Goal: Task Accomplishment & Management: Use online tool/utility

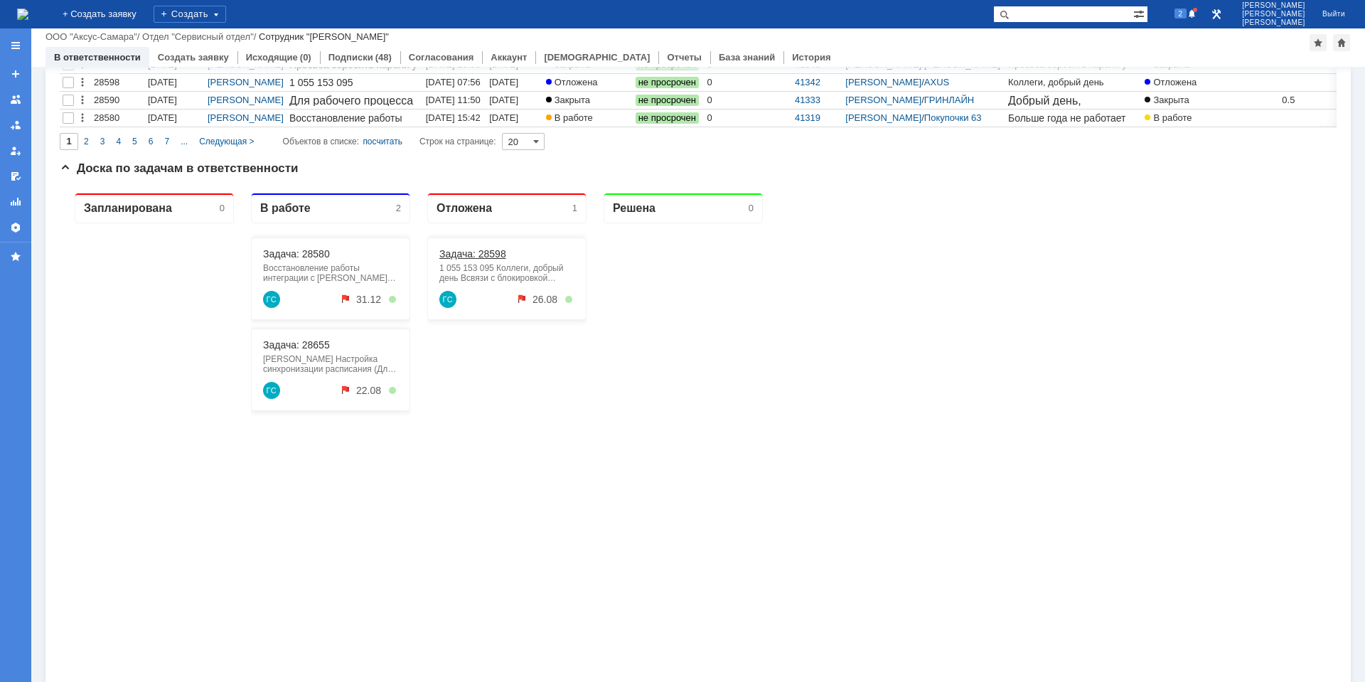
click at [474, 250] on link "Задача: 28598" at bounding box center [472, 253] width 67 height 11
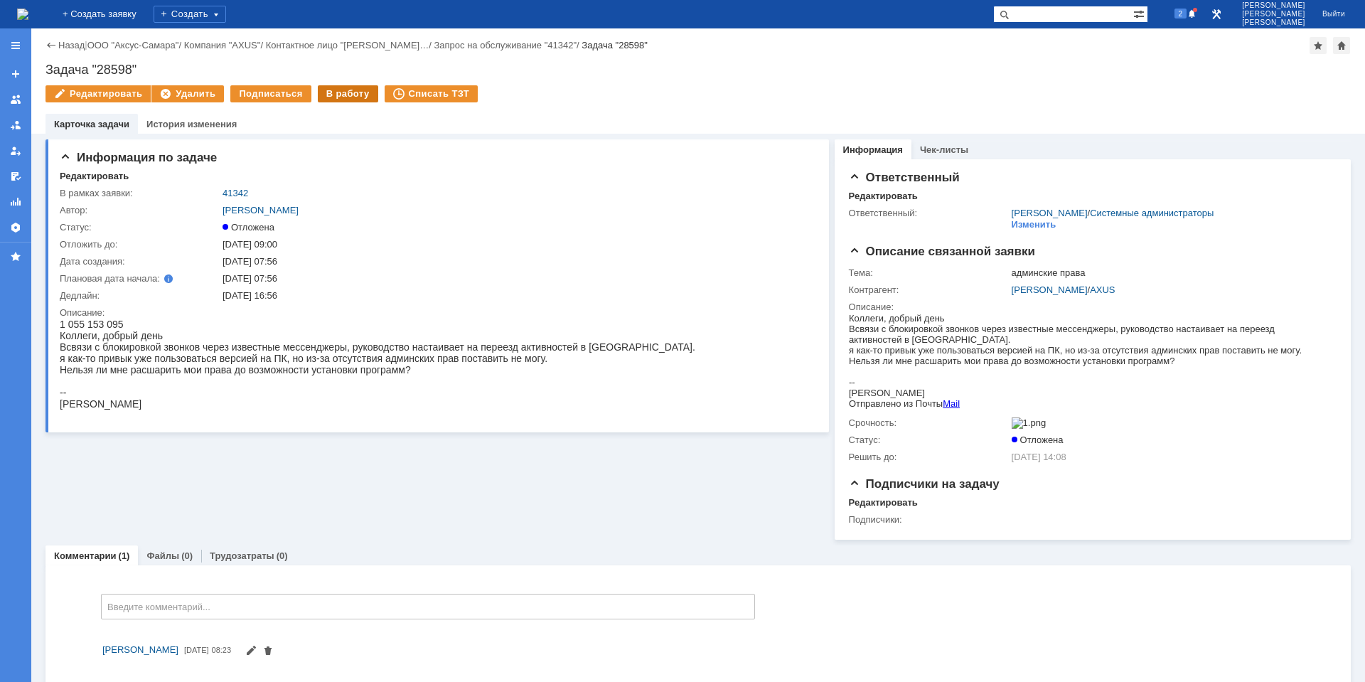
click at [333, 98] on div "В работу" at bounding box center [348, 93] width 60 height 17
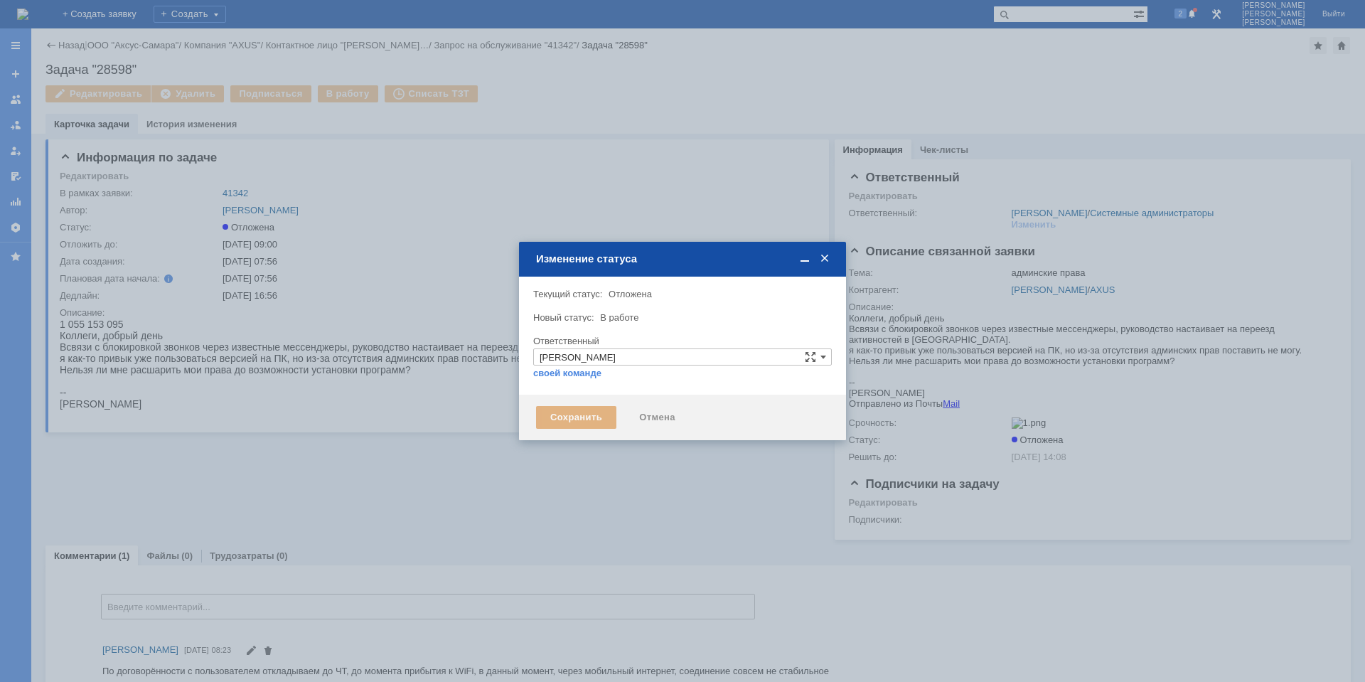
click at [590, 425] on div "Сохранить" at bounding box center [576, 417] width 80 height 23
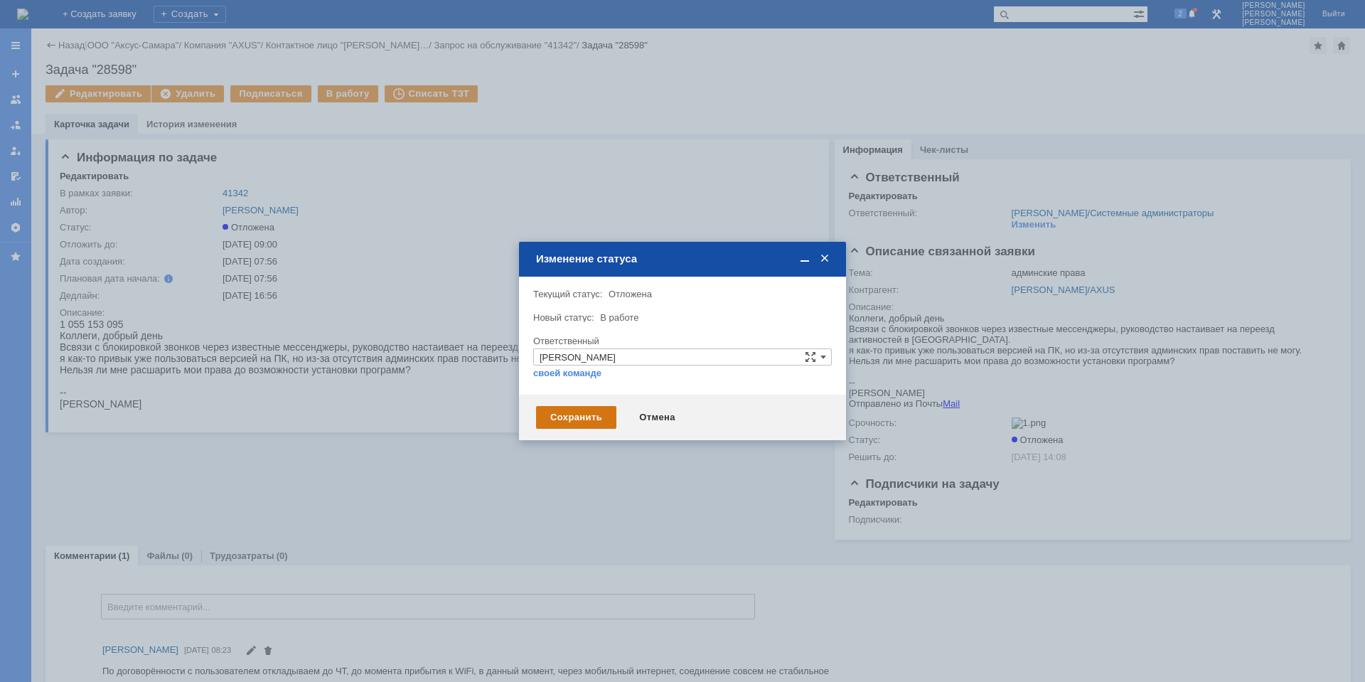
click at [570, 424] on div "Сохранить" at bounding box center [576, 417] width 80 height 23
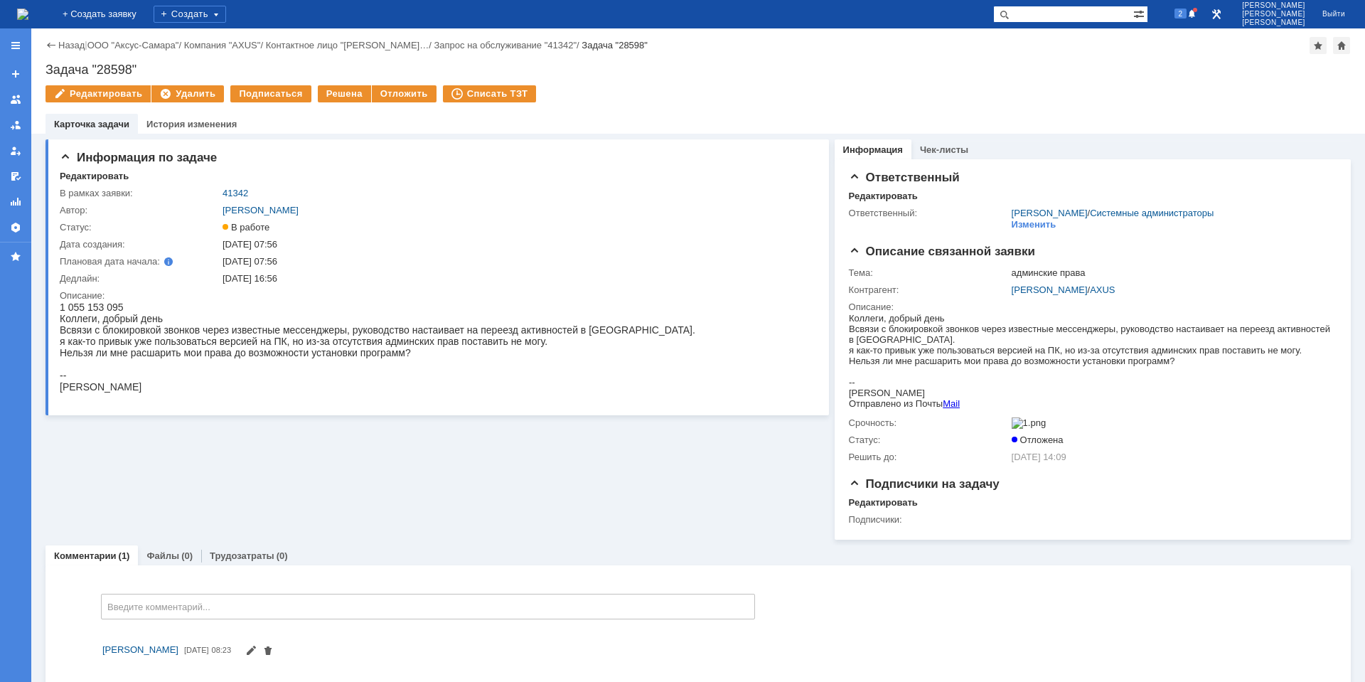
click at [94, 304] on span "1 055 153 095" at bounding box center [92, 307] width 64 height 11
click at [93, 306] on span "1 055 153 095" at bounding box center [92, 307] width 64 height 11
click at [92, 306] on span "1 055 153 095" at bounding box center [92, 307] width 64 height 11
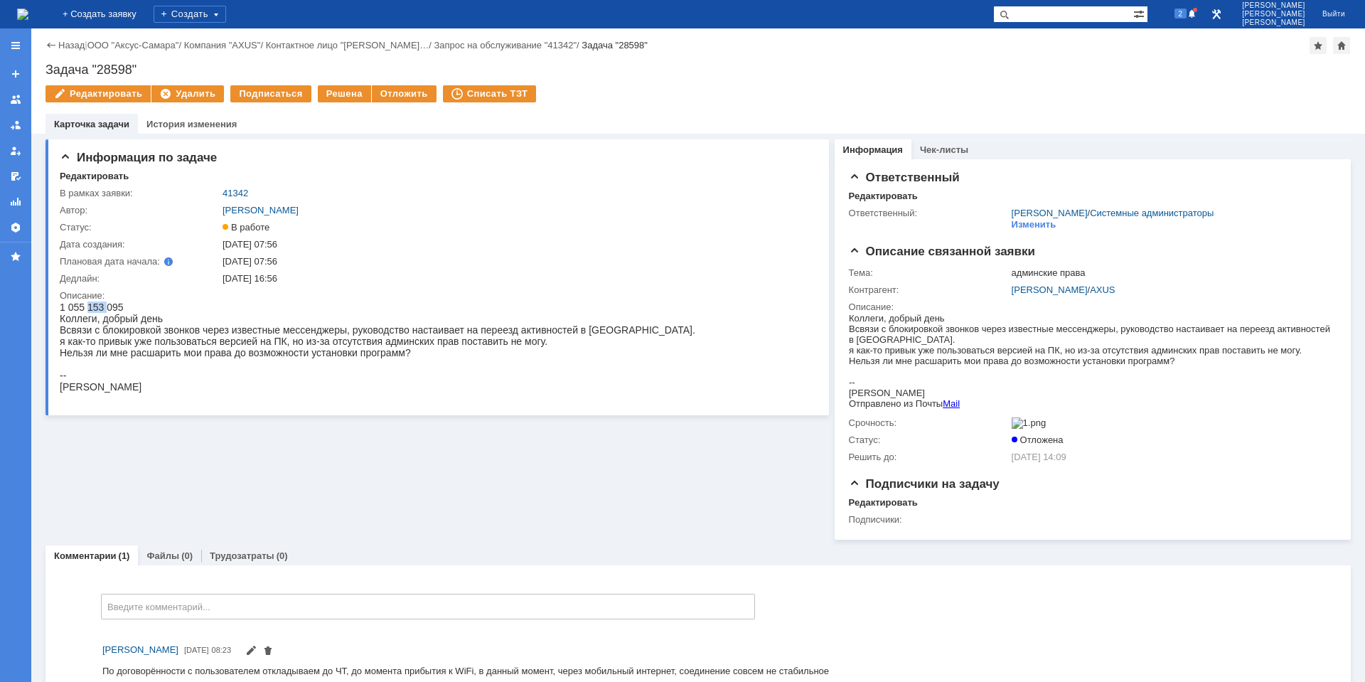
click at [92, 306] on span "1 055 153 095" at bounding box center [92, 307] width 64 height 11
copy span "1 055 153 095"
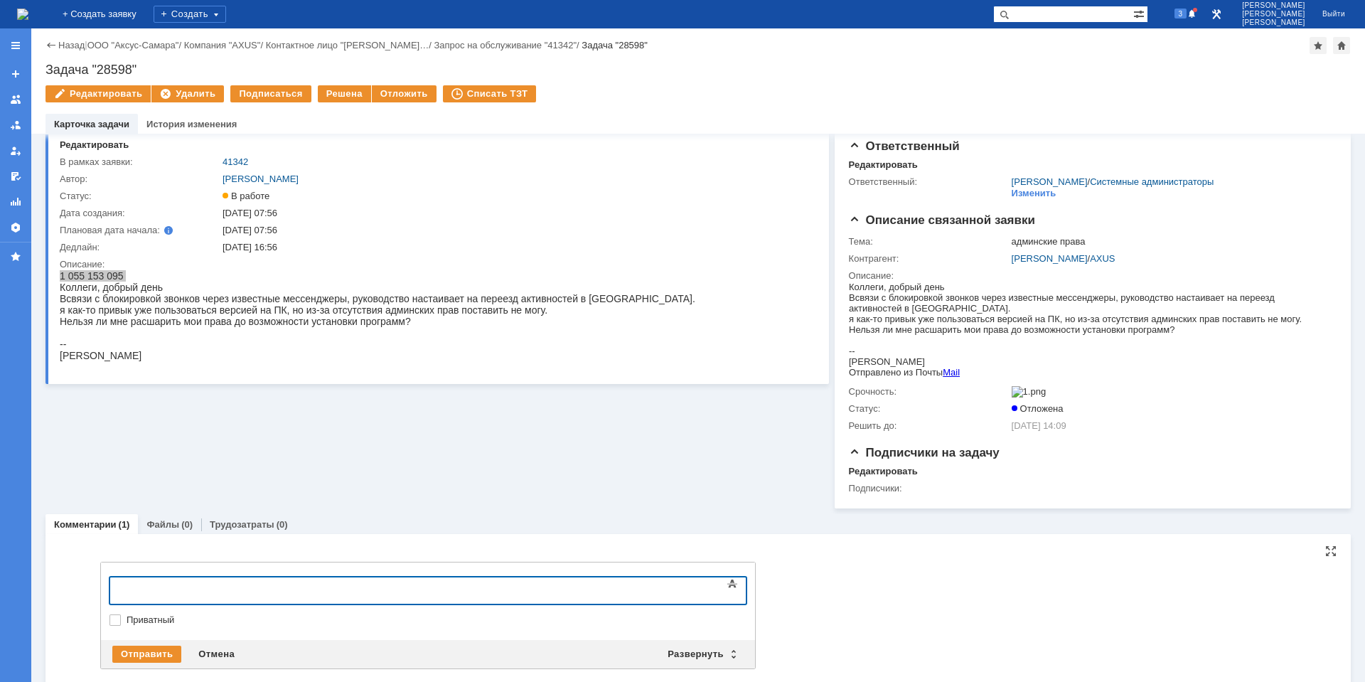
click at [173, 587] on div at bounding box center [225, 588] width 202 height 11
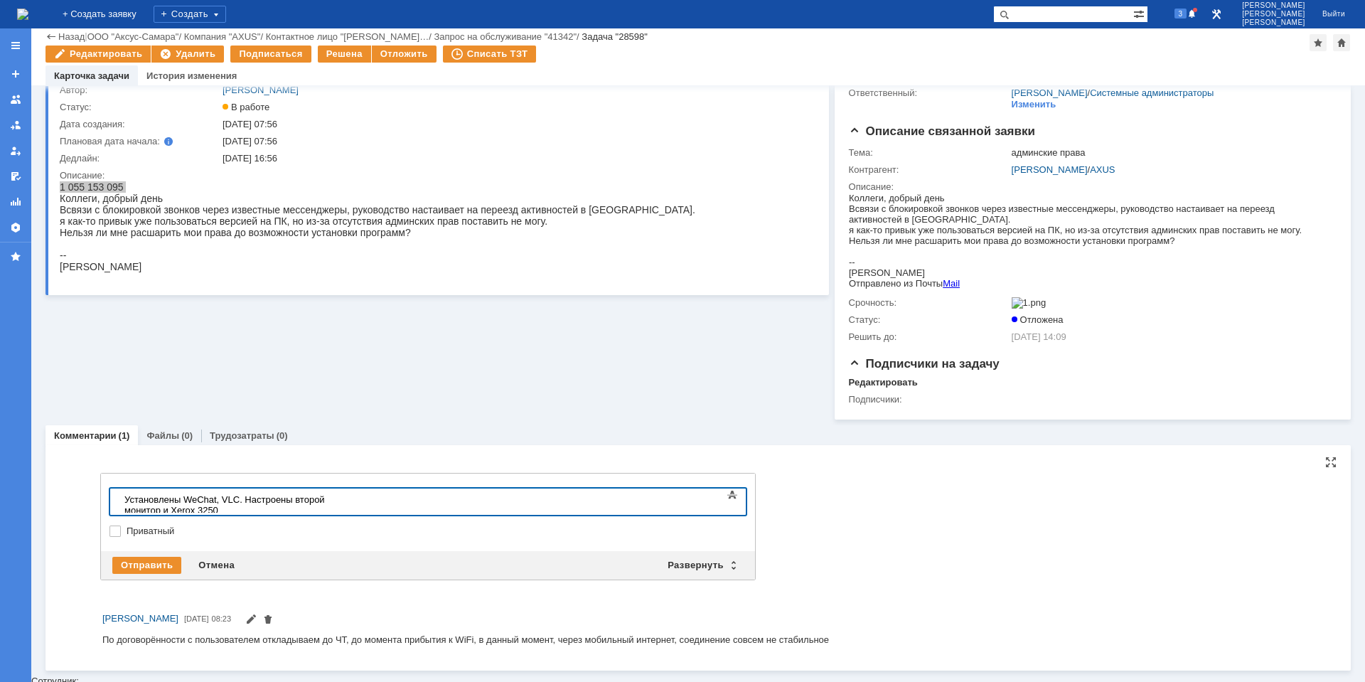
scroll to position [70, 0]
click at [155, 572] on div "Отправить" at bounding box center [146, 567] width 69 height 17
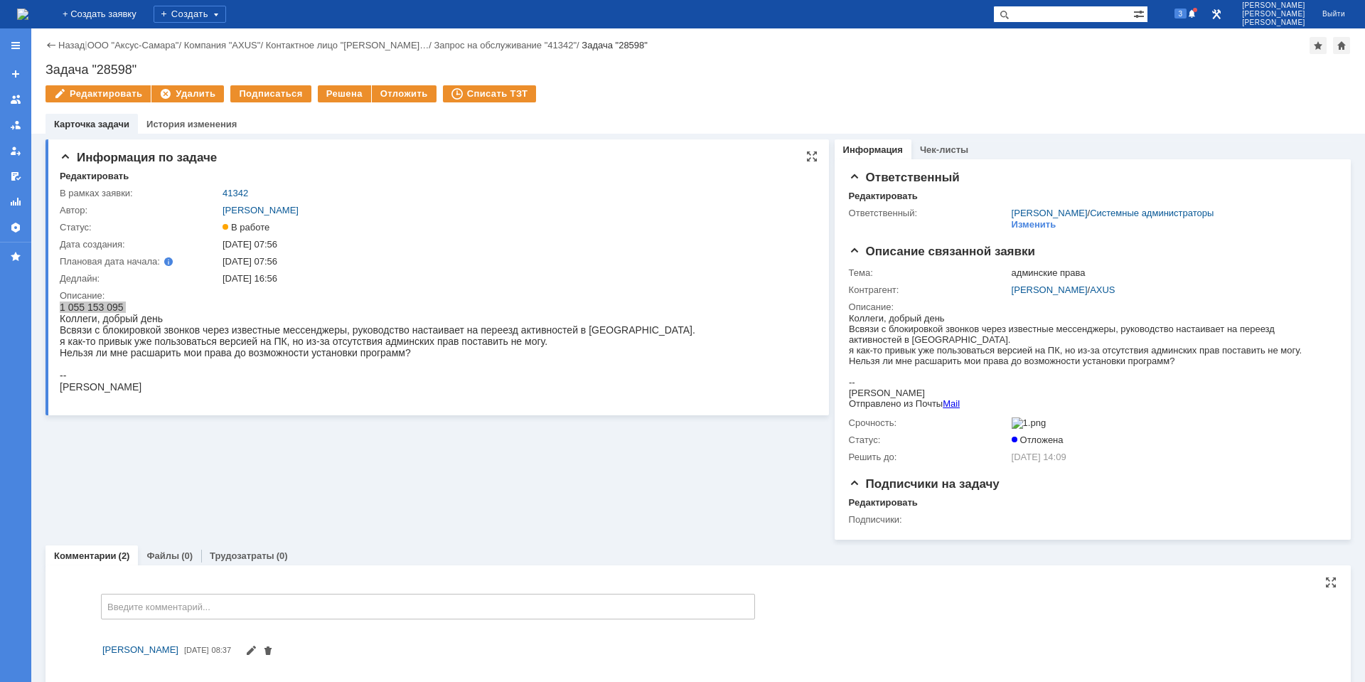
scroll to position [0, 0]
click at [334, 95] on div "Решена" at bounding box center [344, 93] width 53 height 17
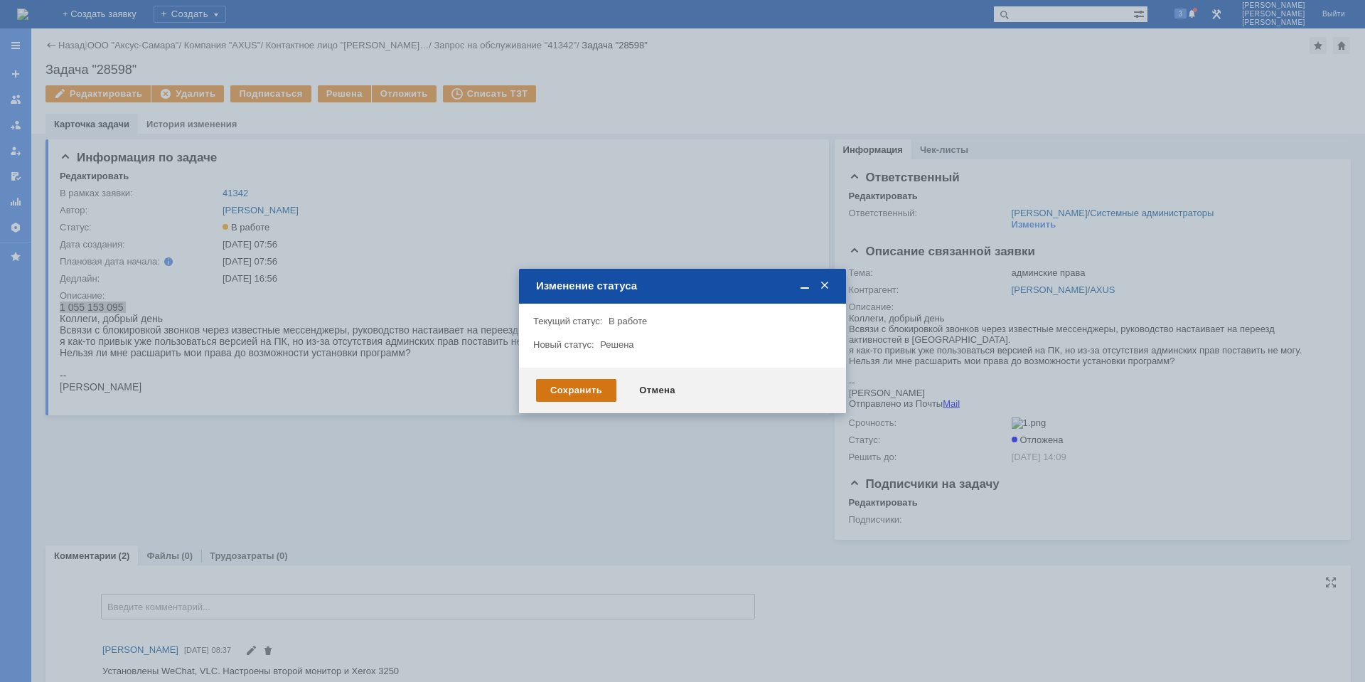
click at [560, 393] on div "Сохранить" at bounding box center [576, 390] width 80 height 23
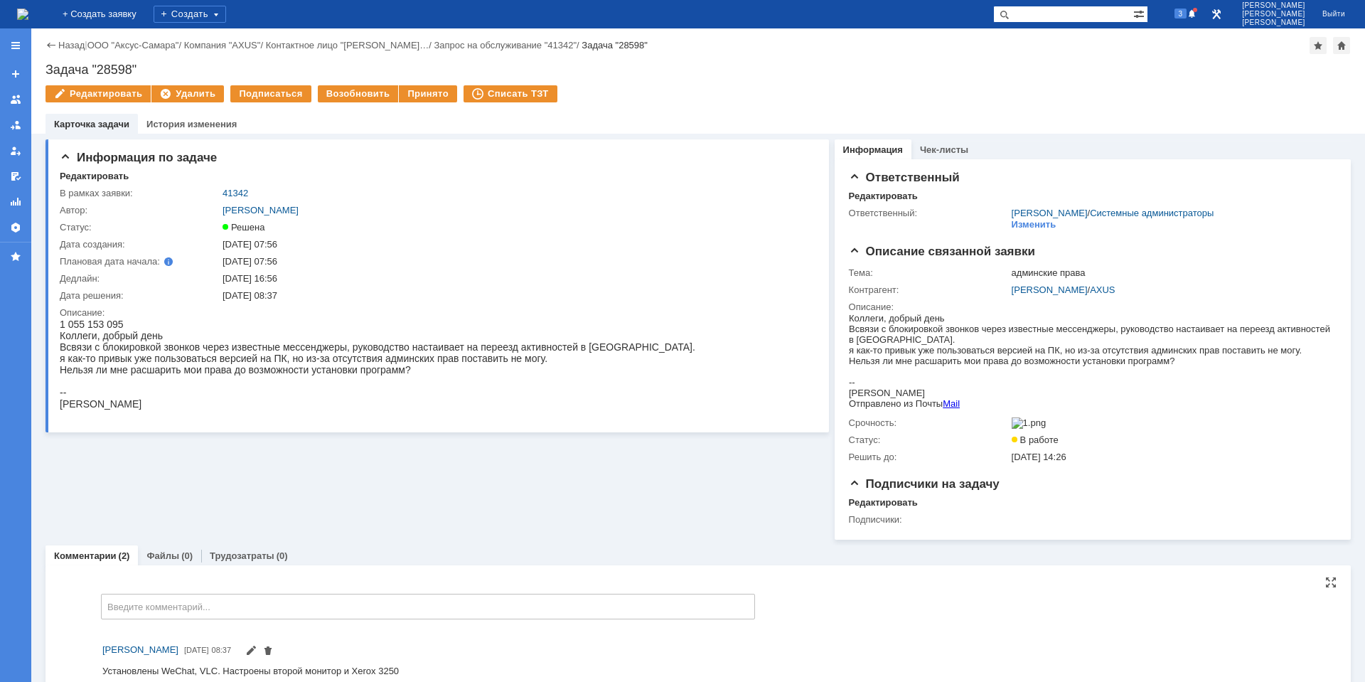
click at [28, 20] on img at bounding box center [22, 14] width 11 height 11
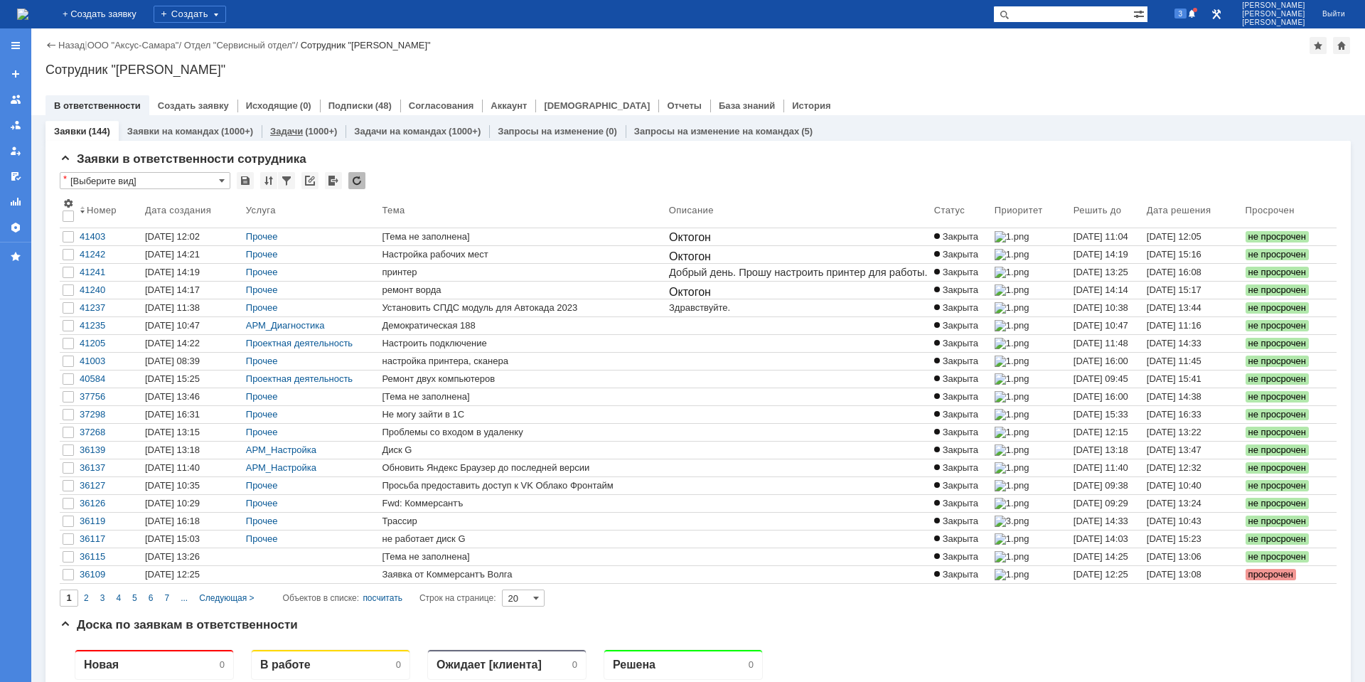
click at [297, 133] on link "Задачи" at bounding box center [286, 131] width 33 height 11
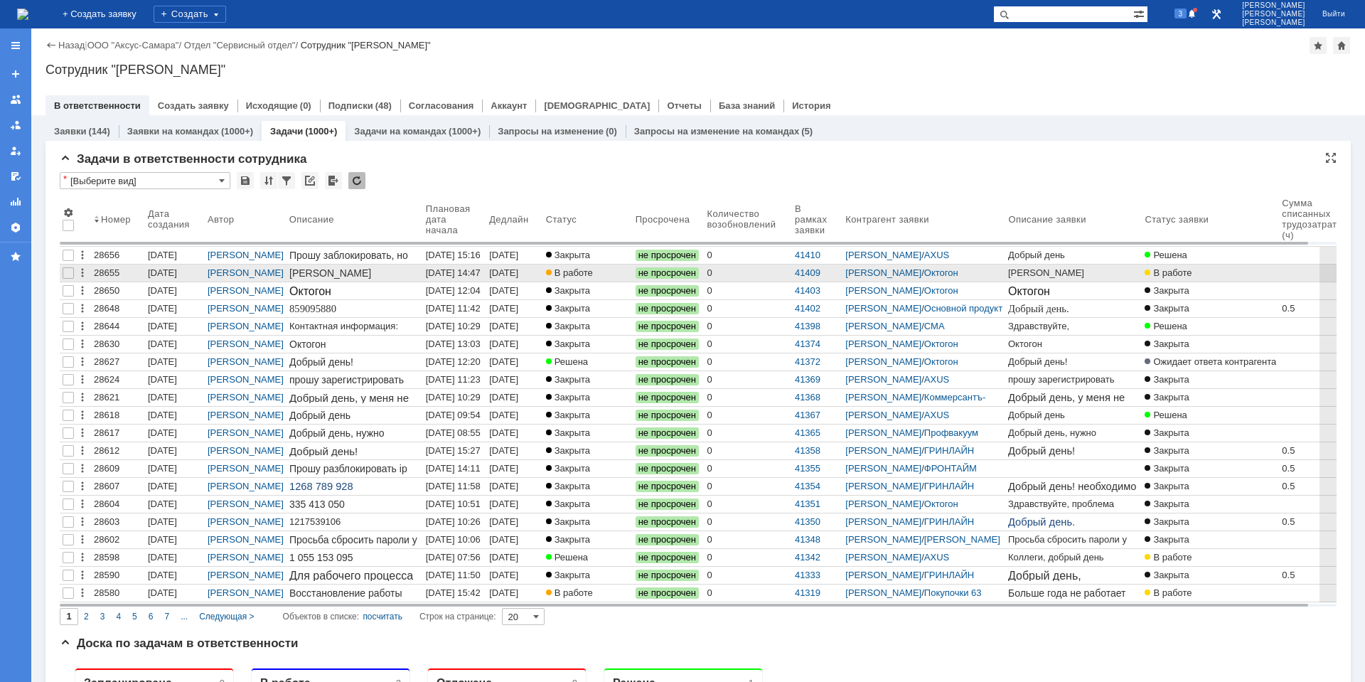
click at [481, 275] on div "[DATE] 14:47" at bounding box center [453, 272] width 55 height 11
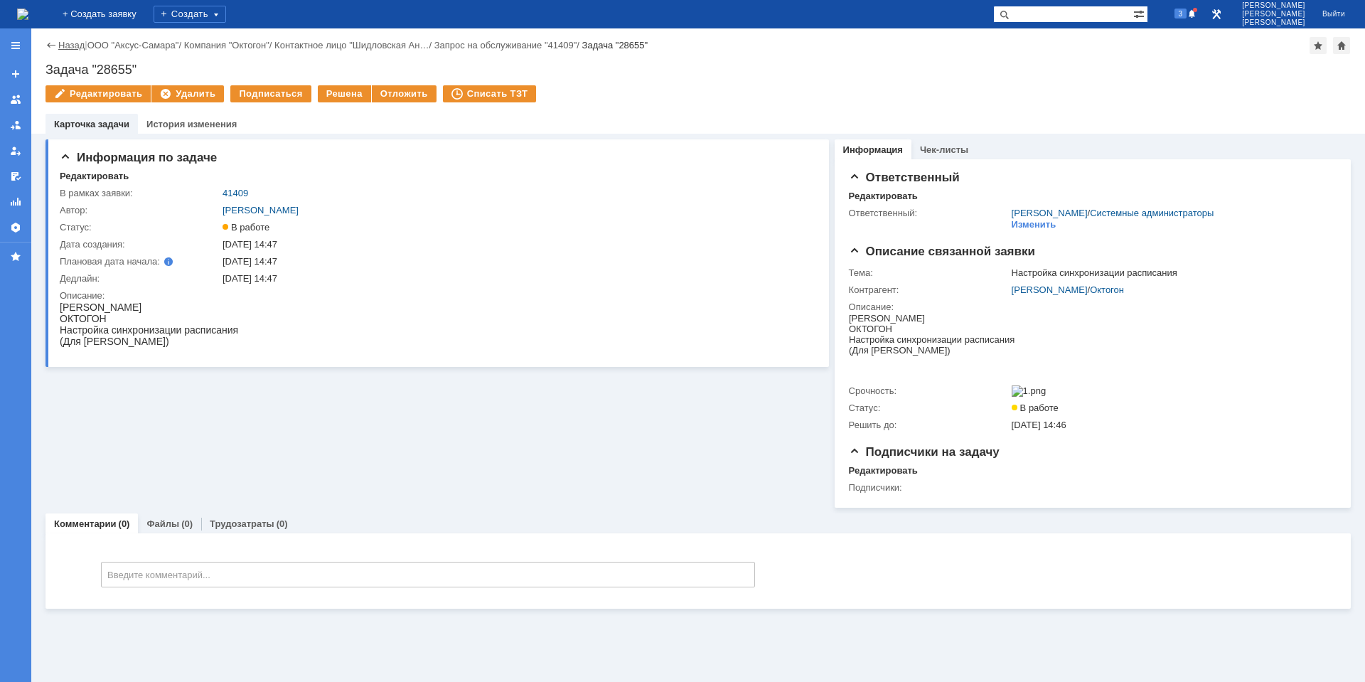
click at [75, 47] on link "Назад" at bounding box center [71, 45] width 26 height 11
